Goal: Check status: Check status

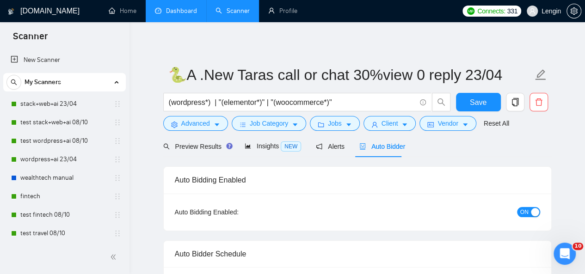
click at [190, 8] on link "Dashboard" at bounding box center [176, 11] width 42 height 8
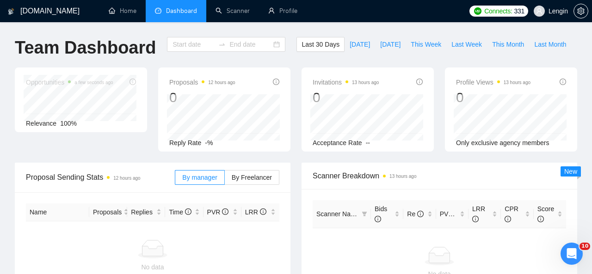
type input "[DATE]"
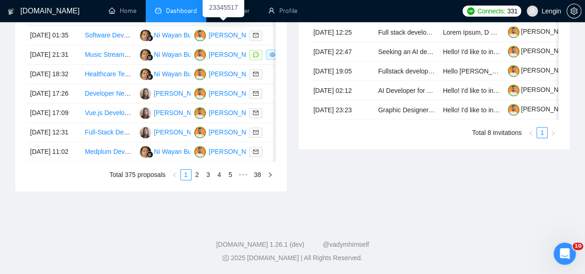
scroll to position [508, 0]
click at [201, 180] on link "2" at bounding box center [197, 175] width 10 height 10
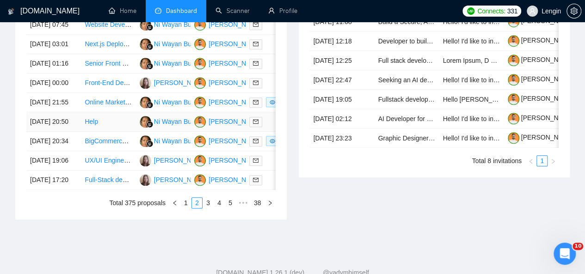
scroll to position [497, 0]
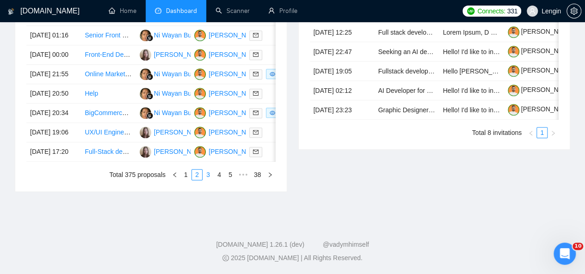
click at [209, 180] on link "3" at bounding box center [208, 175] width 10 height 10
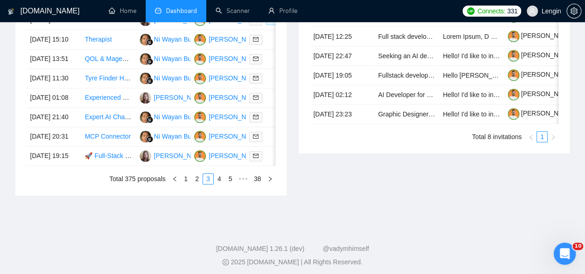
scroll to position [497, 0]
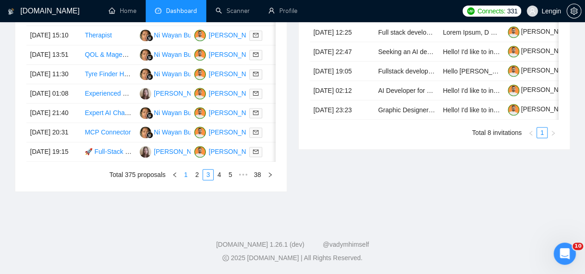
click at [189, 180] on link "1" at bounding box center [186, 175] width 10 height 10
